Goal: Information Seeking & Learning: Learn about a topic

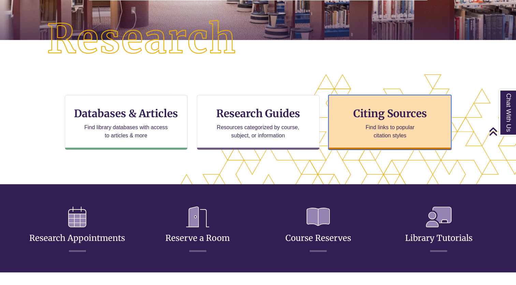
click at [368, 99] on div "Citing Sources Find links to popular citation styles" at bounding box center [390, 122] width 123 height 55
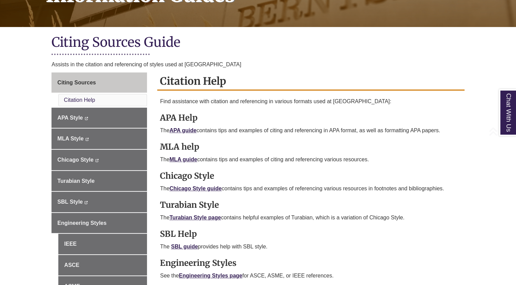
scroll to position [129, 0]
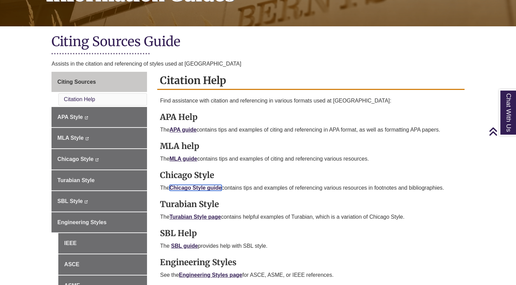
click at [203, 186] on link "Chicago Style guide" at bounding box center [196, 188] width 52 height 6
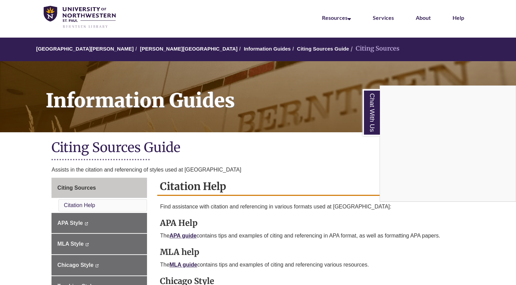
scroll to position [0, 0]
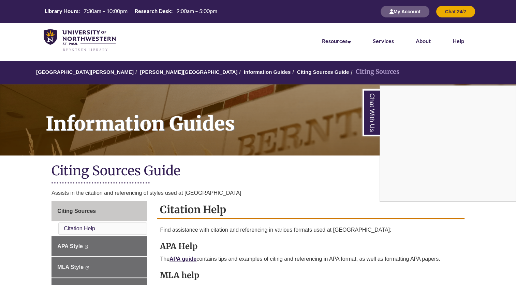
click at [148, 75] on div "Chat With Us" at bounding box center [258, 142] width 516 height 285
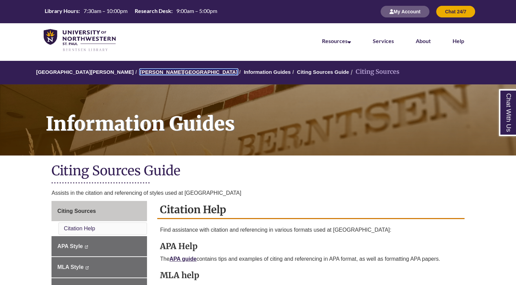
click at [156, 71] on link "[PERSON_NAME][GEOGRAPHIC_DATA]" at bounding box center [189, 72] width 98 height 6
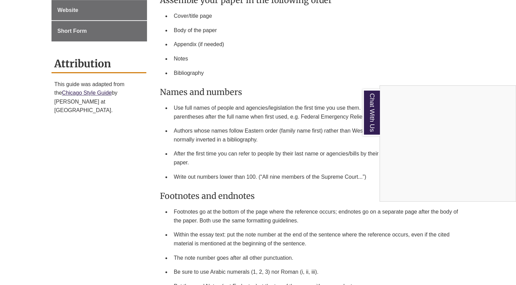
scroll to position [588, 0]
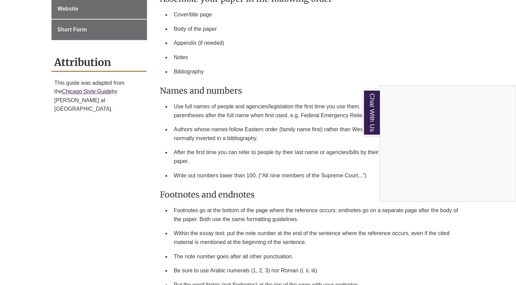
click at [251, 173] on div "Chat With Us" at bounding box center [258, 142] width 516 height 285
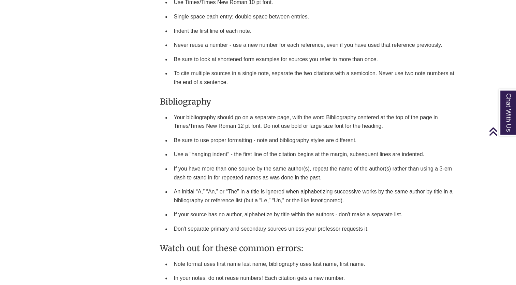
scroll to position [883, 0]
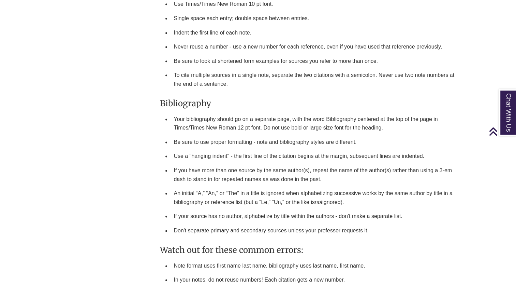
click at [212, 98] on h3 "Bibliography" at bounding box center [311, 103] width 302 height 11
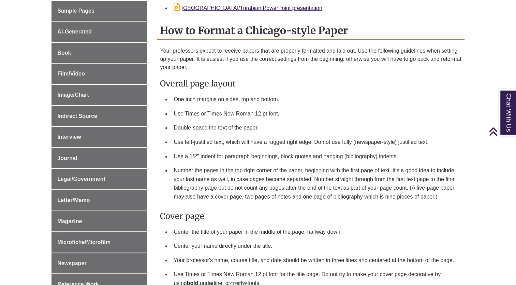
scroll to position [271, 0]
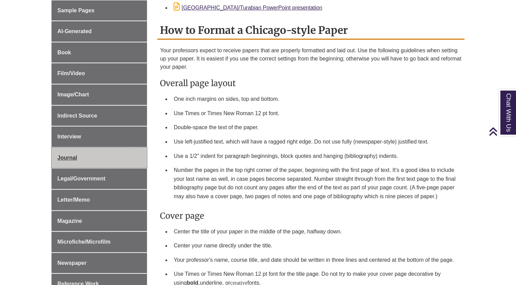
click at [107, 158] on link "Journal" at bounding box center [100, 157] width 96 height 20
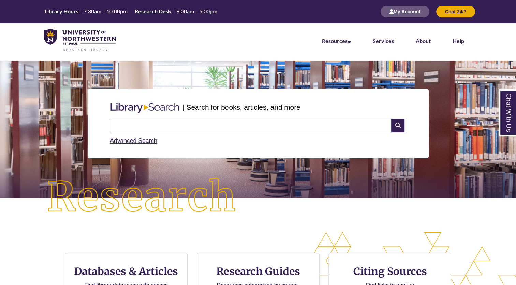
click at [148, 126] on input "text" at bounding box center [251, 125] width 282 height 14
click at [220, 127] on input "**********" at bounding box center [251, 125] width 282 height 14
click at [193, 129] on input "**********" at bounding box center [251, 125] width 282 height 14
type input "**********"
click at [396, 126] on icon at bounding box center [397, 125] width 13 height 14
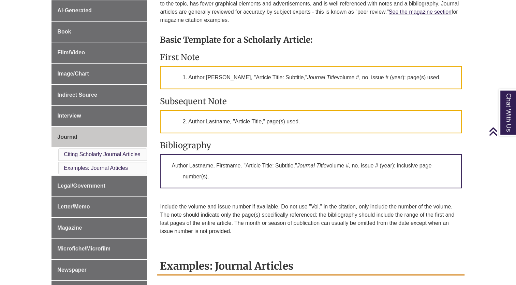
scroll to position [231, 0]
